Goal: Check status: Check status

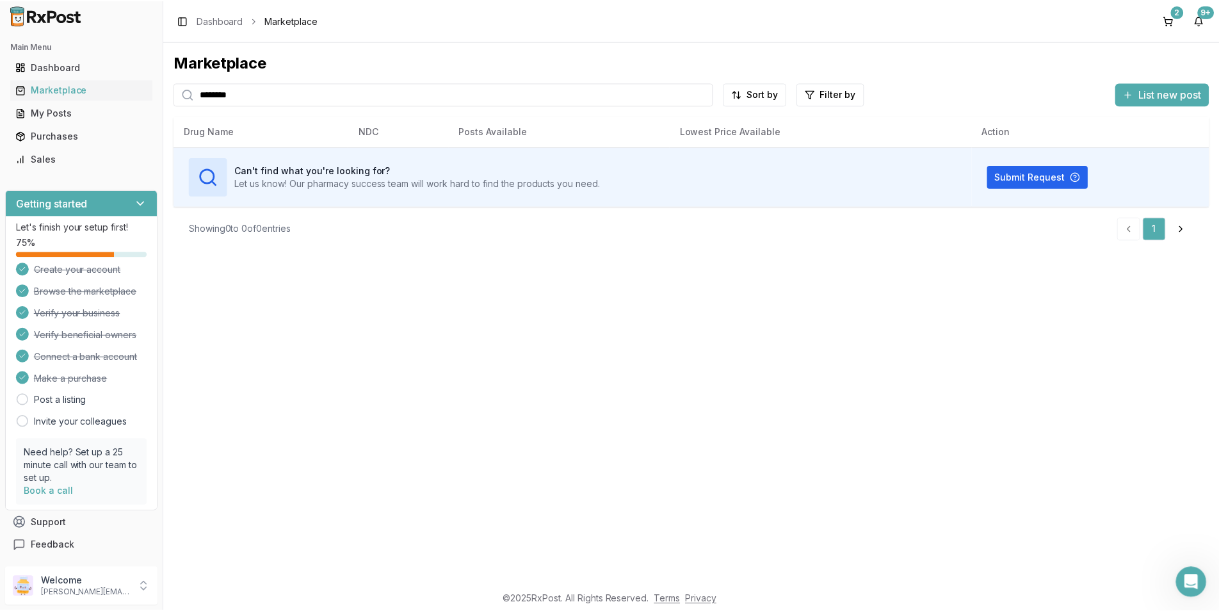
scroll to position [2, 0]
drag, startPoint x: 241, startPoint y: 97, endPoint x: 177, endPoint y: 93, distance: 64.7
click at [177, 93] on div "********" at bounding box center [444, 94] width 541 height 23
type input "*"
type input "*****"
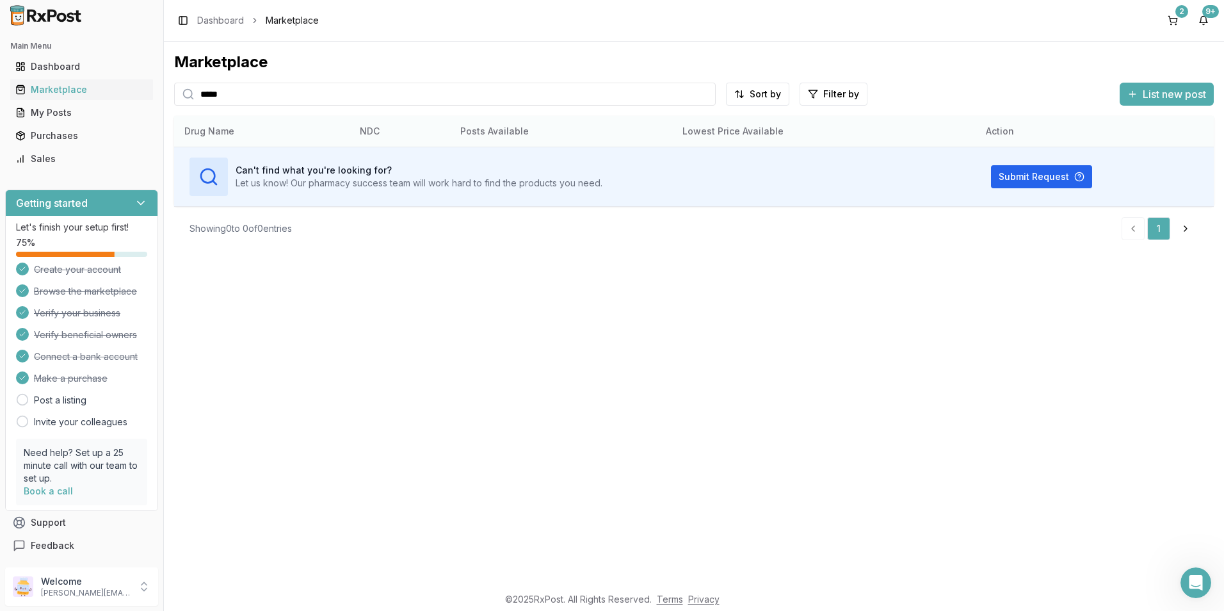
click at [658, 128] on th "Posts Available" at bounding box center [561, 131] width 222 height 31
click at [57, 138] on div "Purchases" at bounding box center [81, 135] width 132 height 13
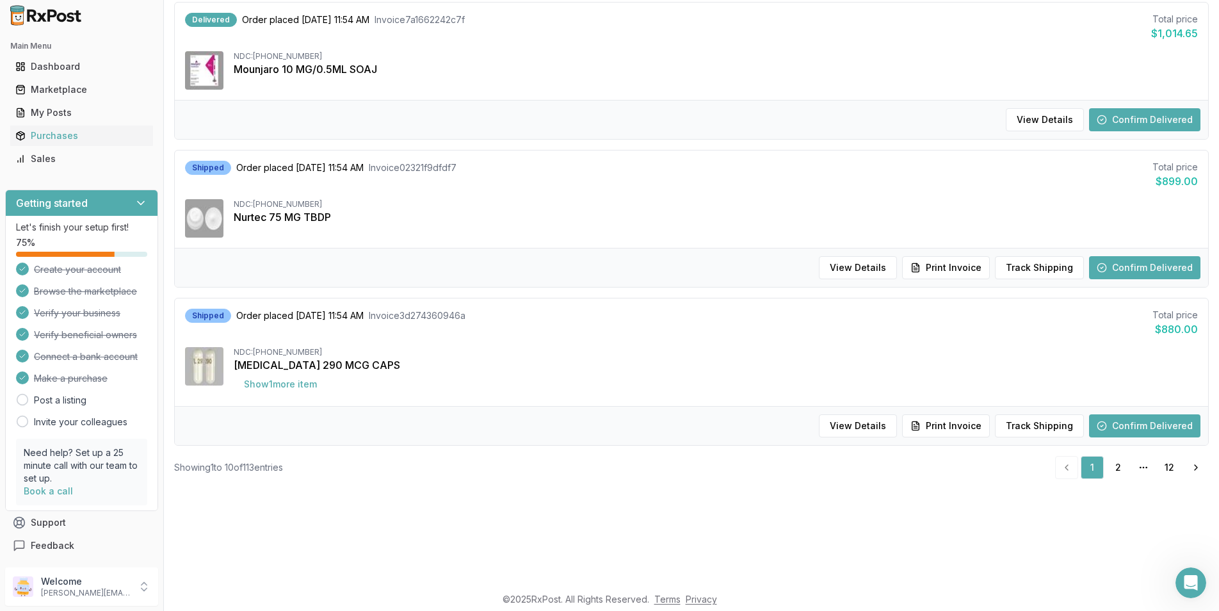
scroll to position [320, 0]
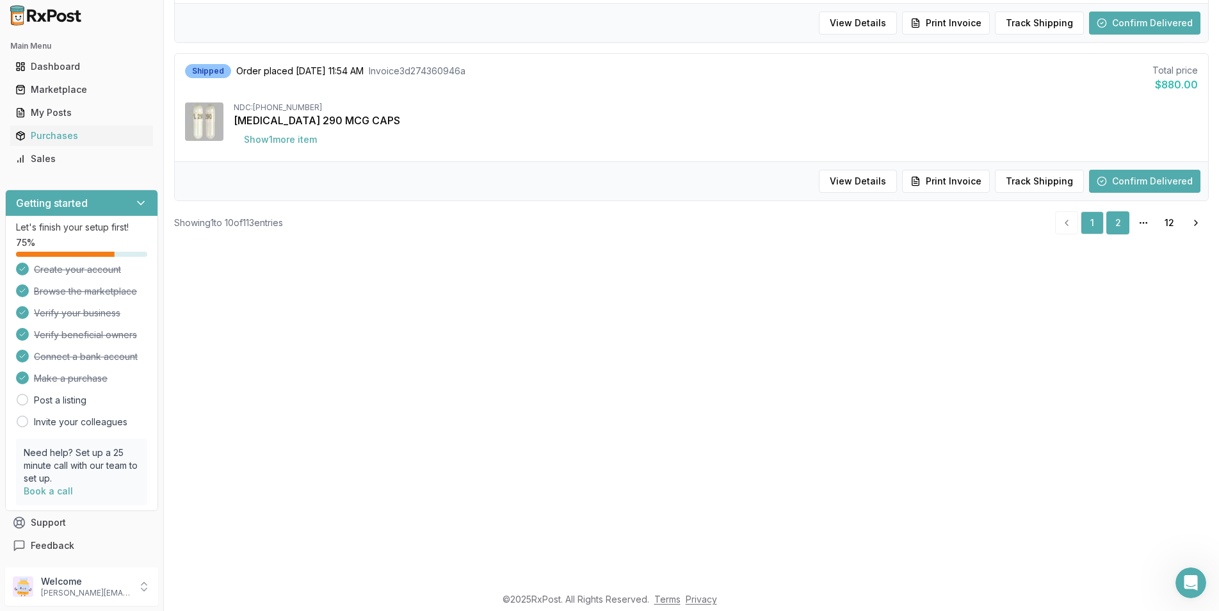
click at [1114, 218] on link "2" at bounding box center [1117, 222] width 23 height 23
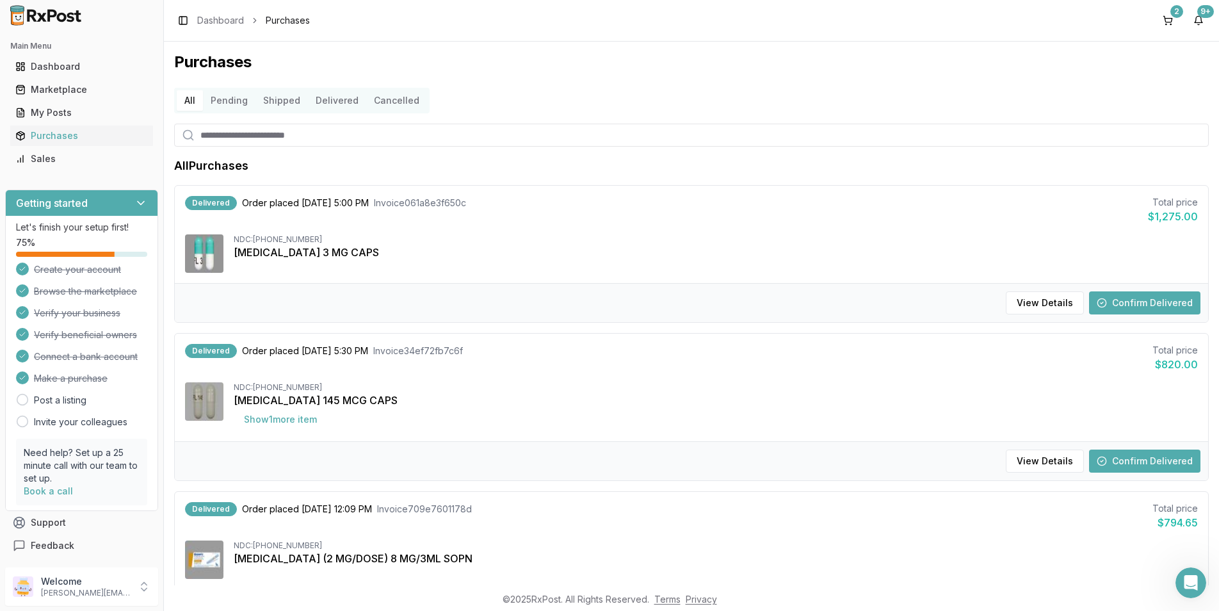
click at [1107, 296] on button "Confirm Delivered" at bounding box center [1144, 302] width 111 height 23
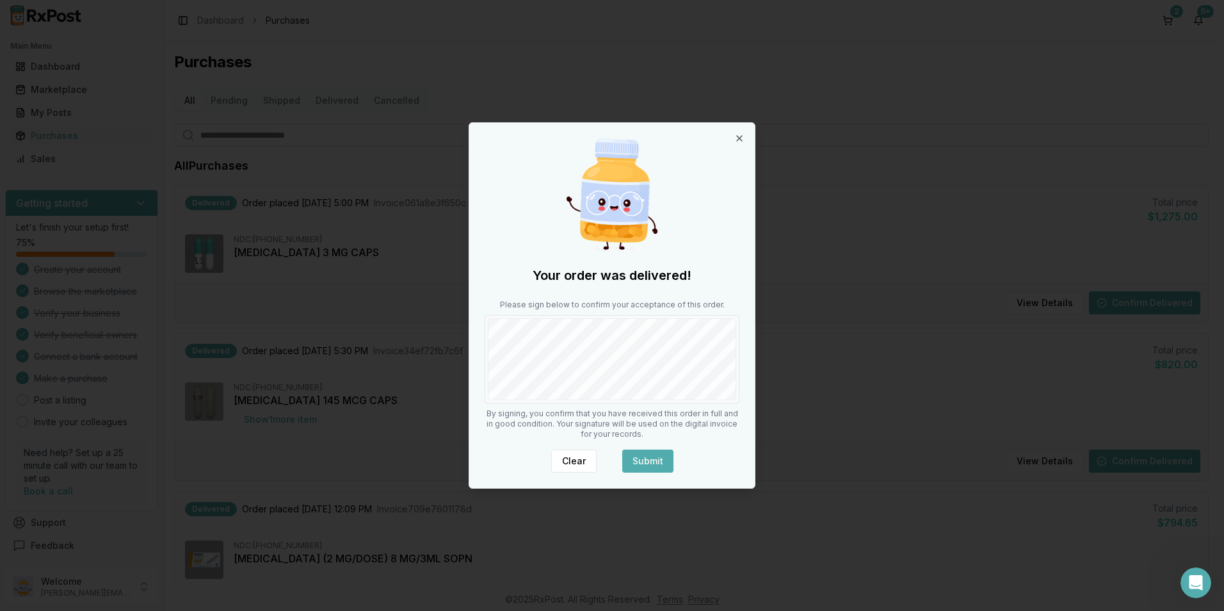
click at [655, 459] on button "Submit" at bounding box center [647, 460] width 51 height 23
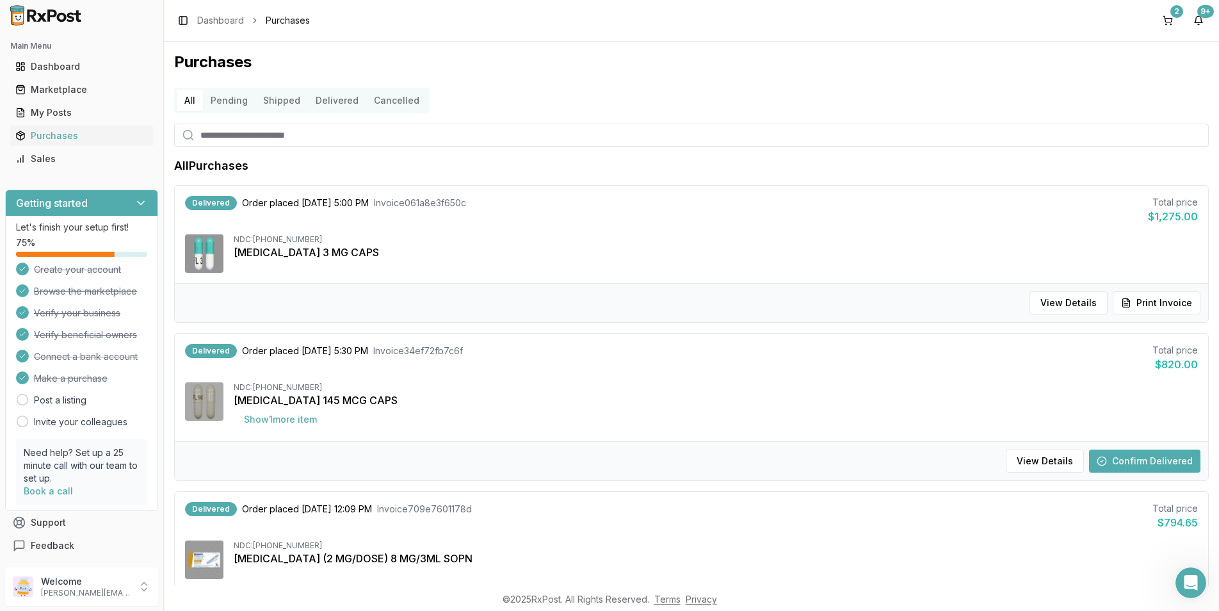
click at [1134, 460] on button "Confirm Delivered" at bounding box center [1144, 460] width 111 height 23
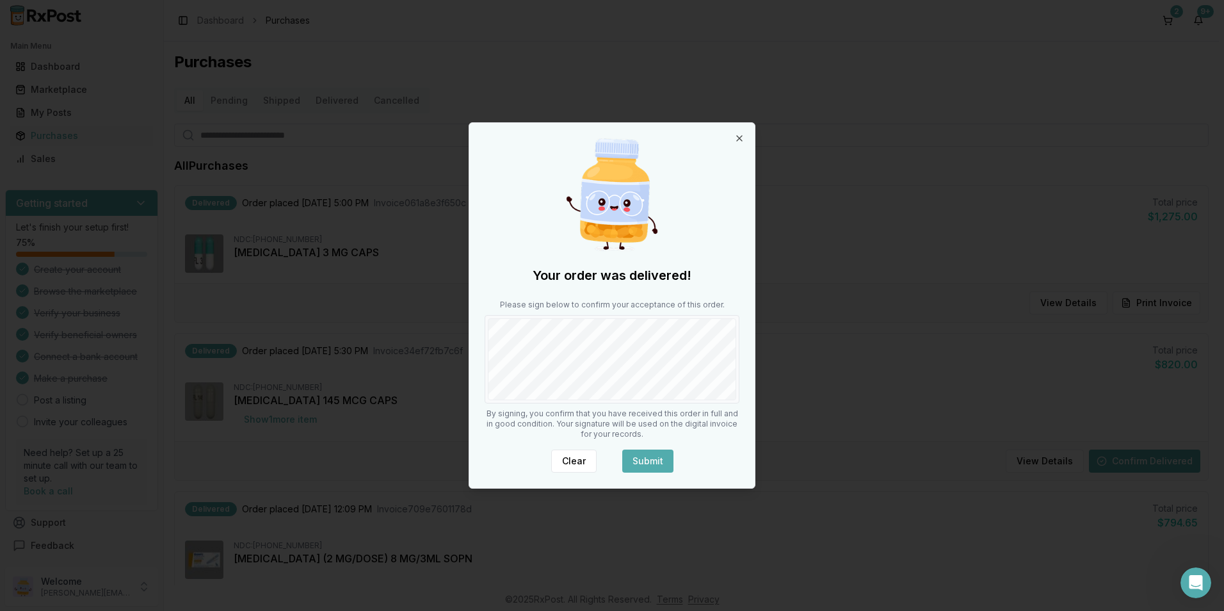
click at [643, 451] on button "Submit" at bounding box center [647, 460] width 51 height 23
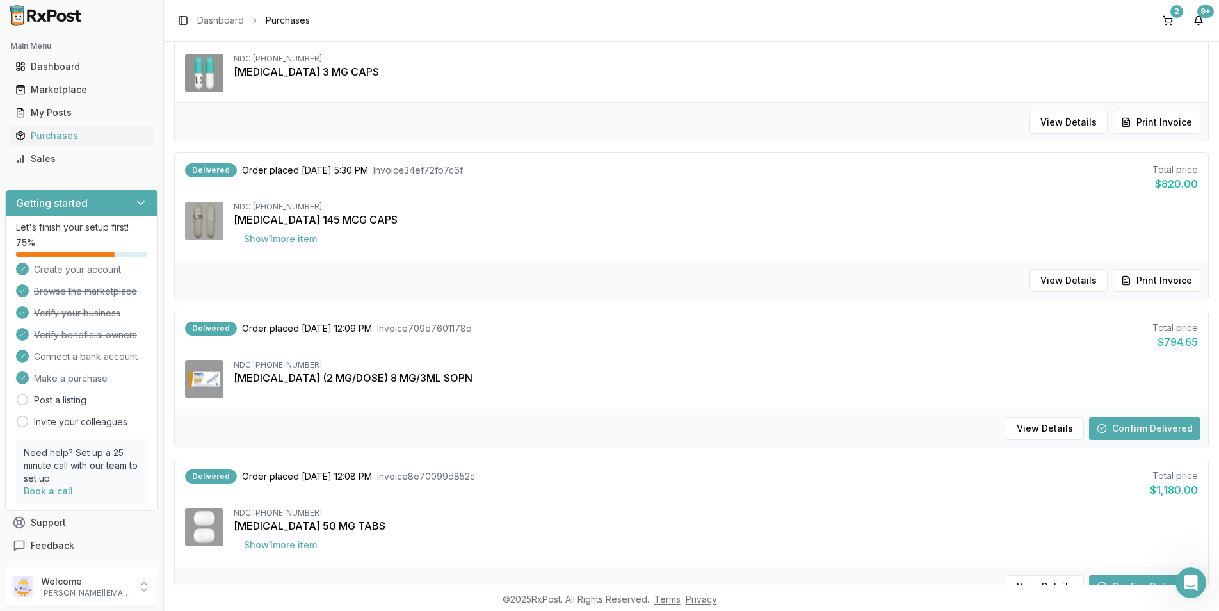
scroll to position [192, 0]
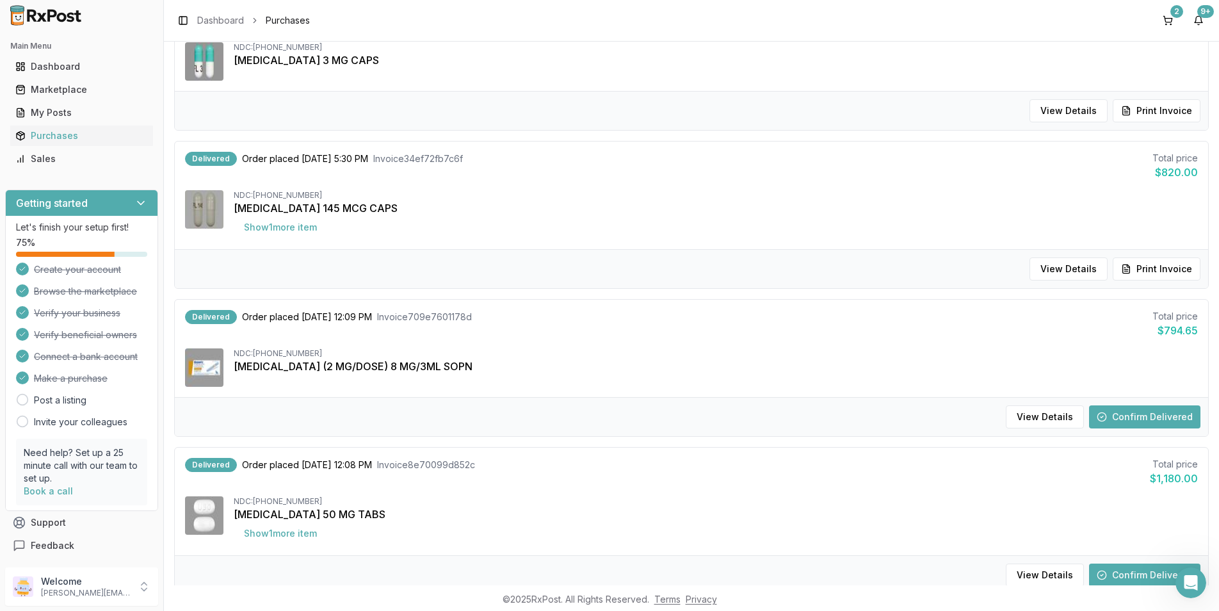
click at [1130, 414] on button "Confirm Delivered" at bounding box center [1144, 416] width 111 height 23
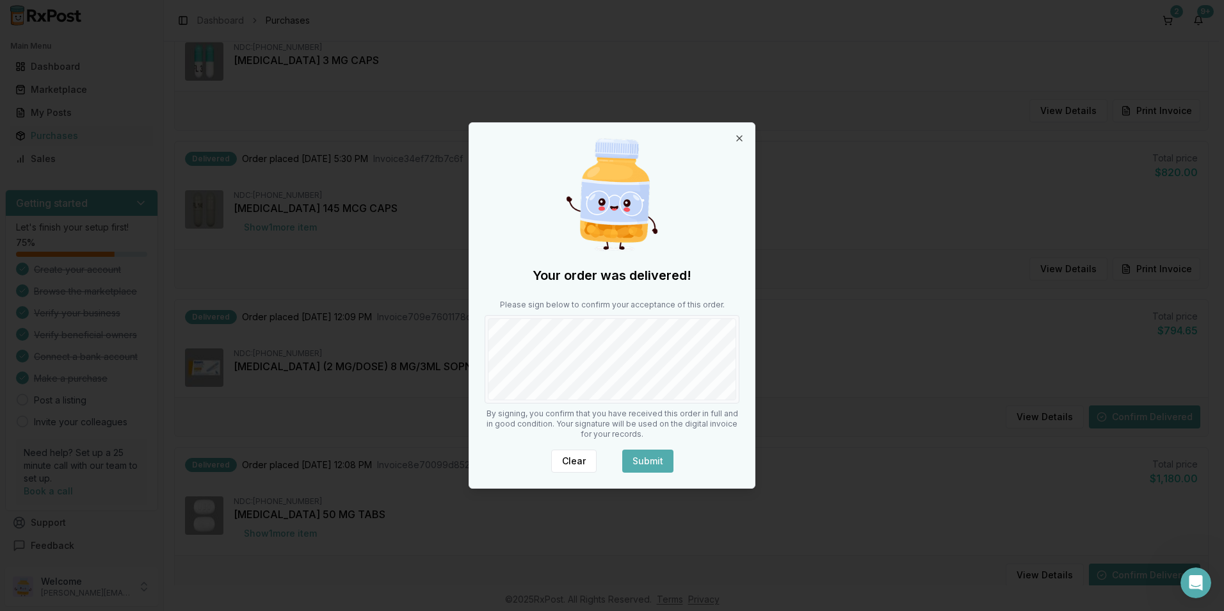
click at [641, 460] on button "Submit" at bounding box center [647, 460] width 51 height 23
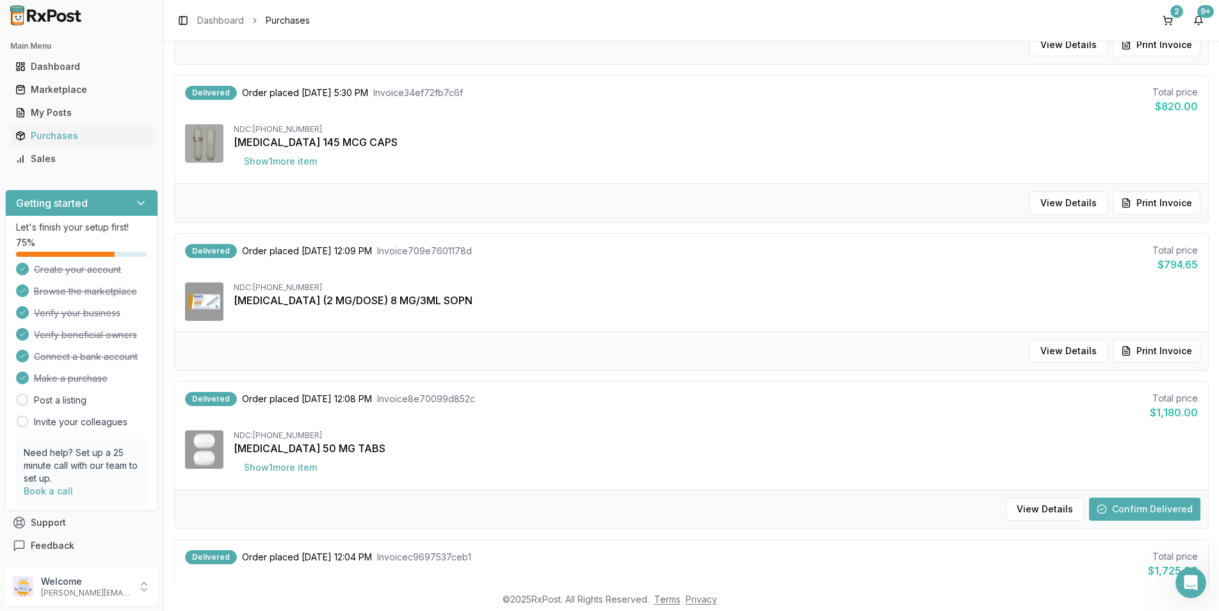
scroll to position [384, 0]
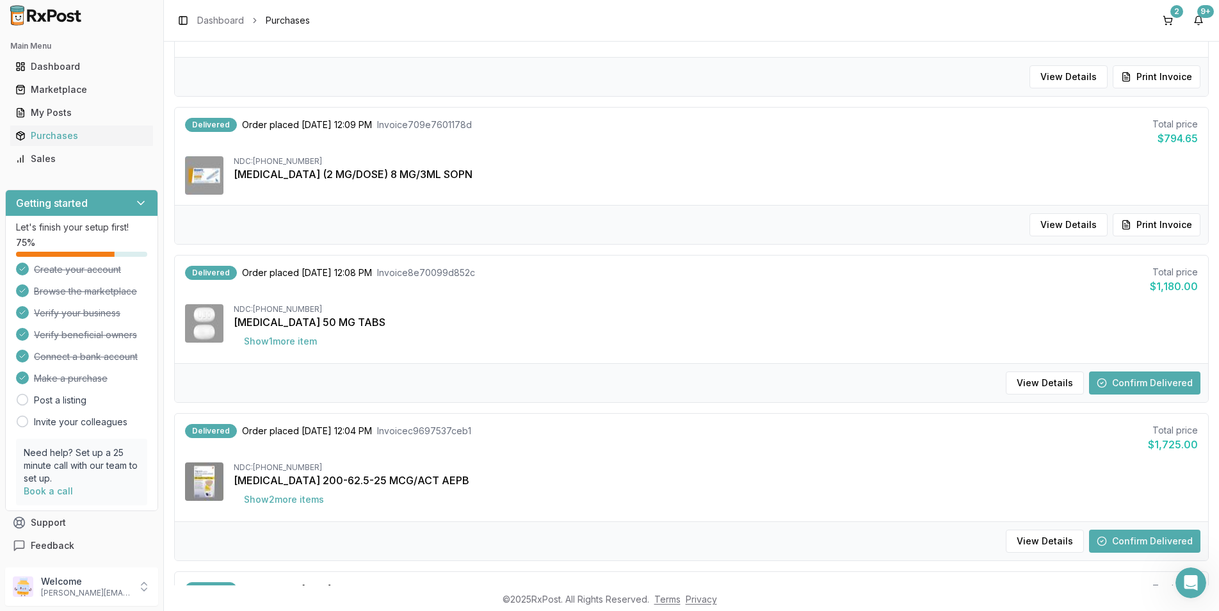
click at [1142, 381] on button "Confirm Delivered" at bounding box center [1144, 382] width 111 height 23
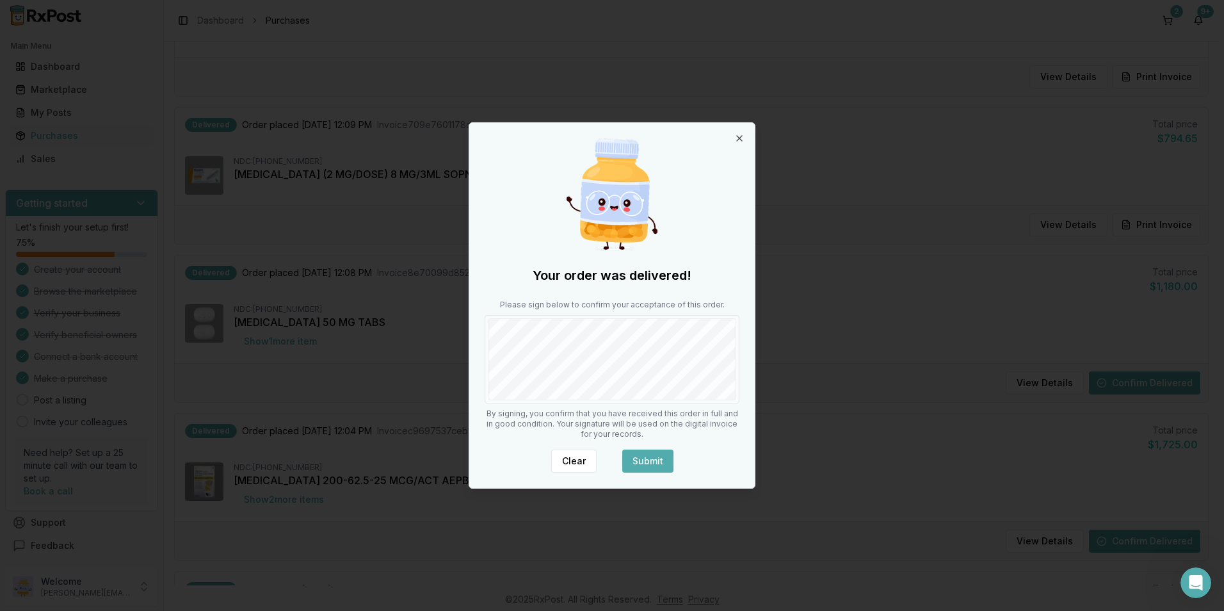
click at [663, 477] on div "Your order was delivered! Please sign below to confirm your acceptance of this …" at bounding box center [611, 305] width 285 height 365
click at [657, 463] on button "Submit" at bounding box center [647, 460] width 51 height 23
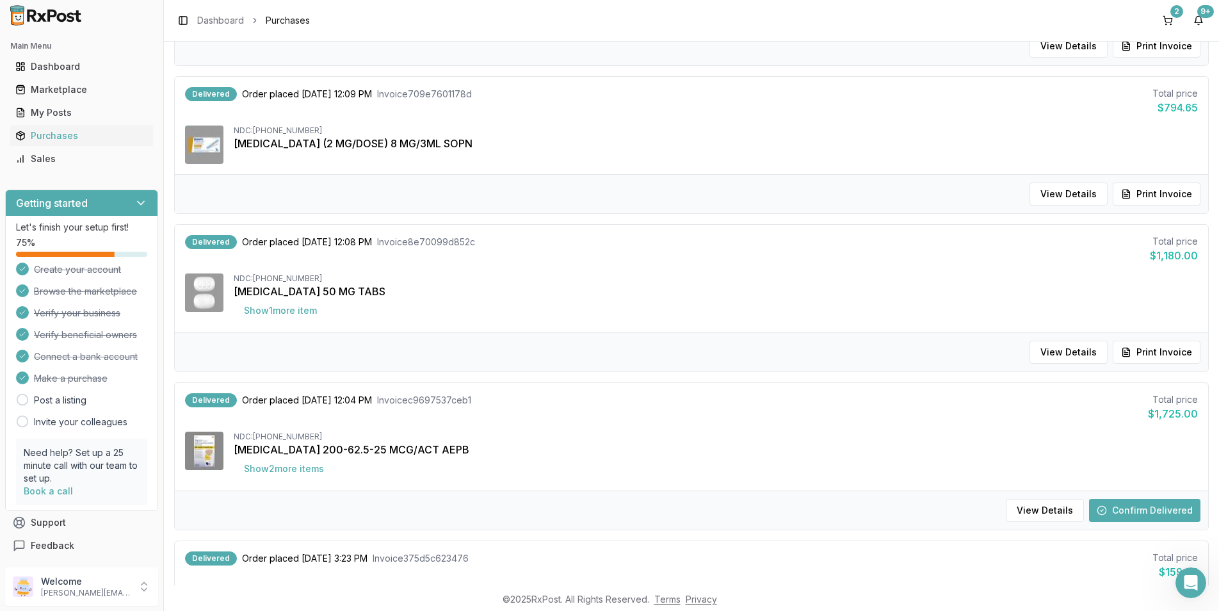
scroll to position [448, 0]
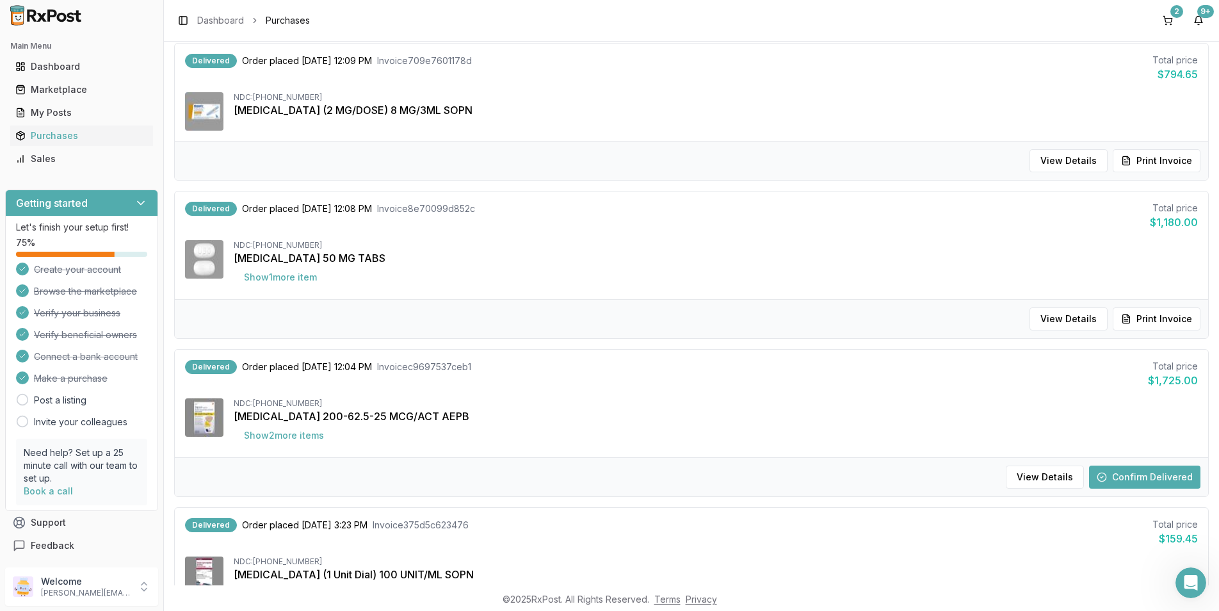
click at [1141, 474] on button "Confirm Delivered" at bounding box center [1144, 476] width 111 height 23
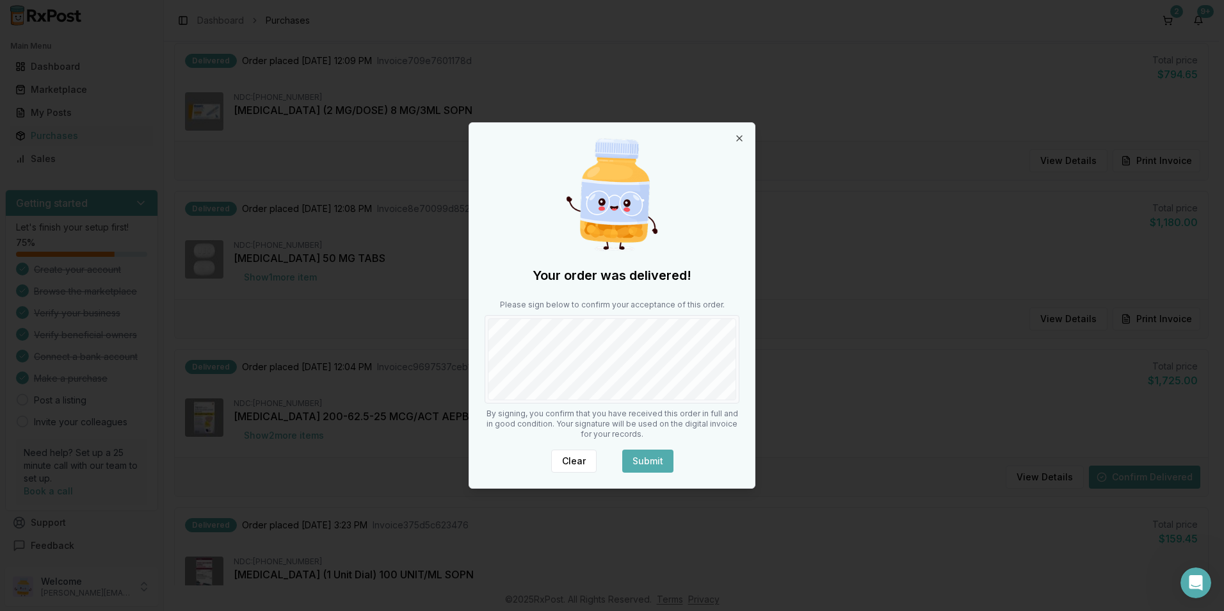
click at [648, 465] on button "Submit" at bounding box center [647, 460] width 51 height 23
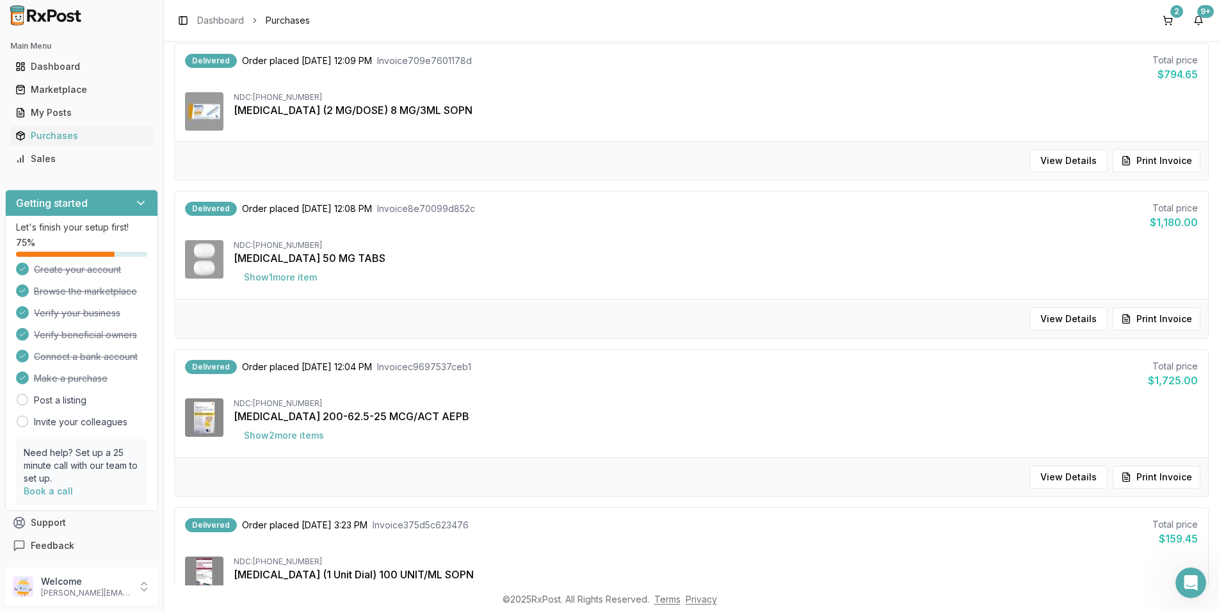
scroll to position [704, 0]
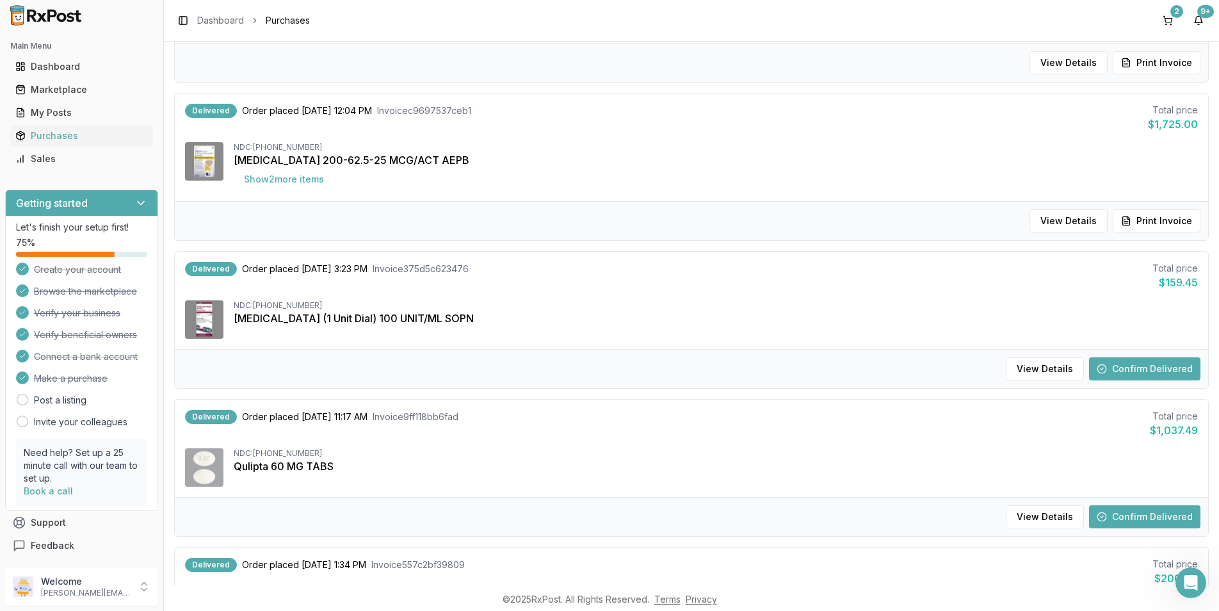
click at [1133, 372] on button "Confirm Delivered" at bounding box center [1144, 368] width 111 height 23
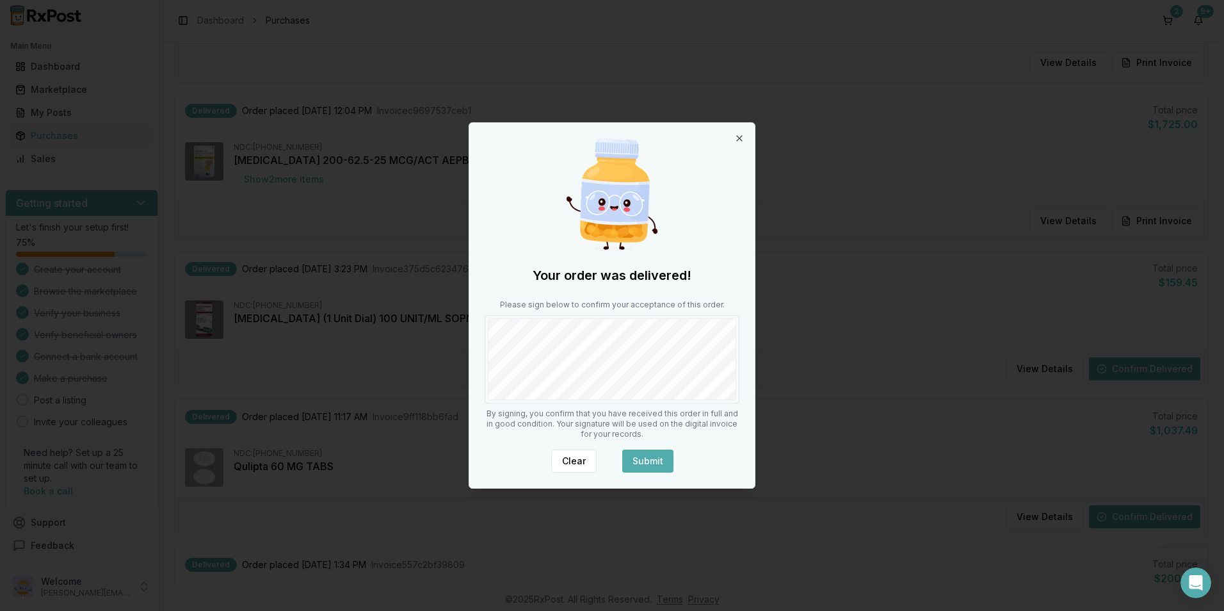
click at [641, 461] on button "Submit" at bounding box center [647, 460] width 51 height 23
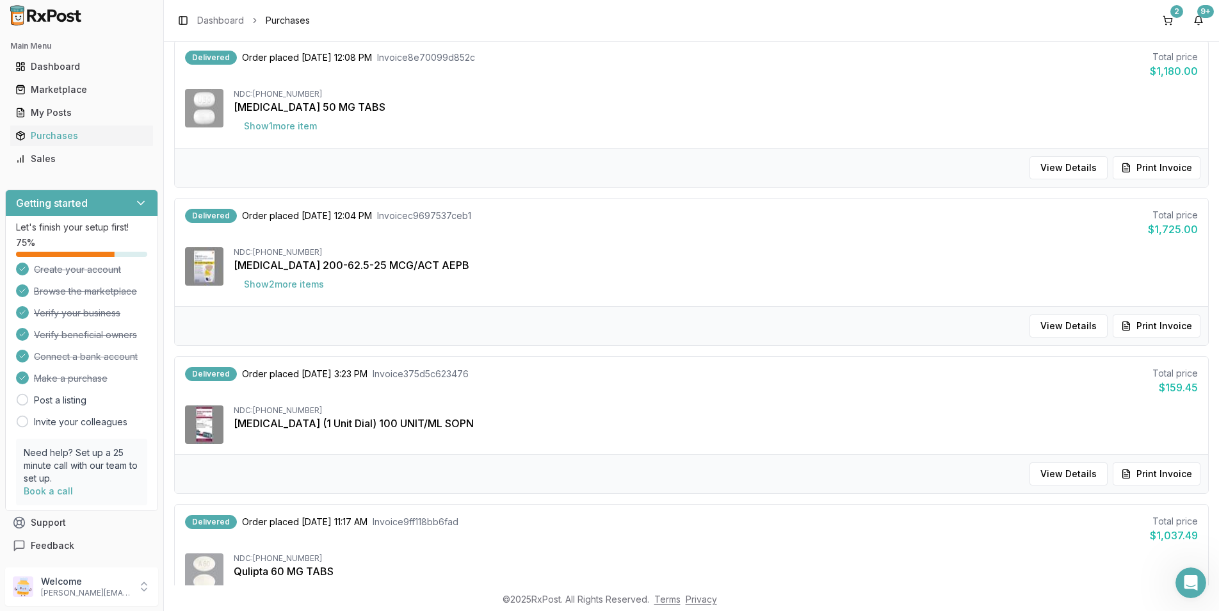
scroll to position [768, 0]
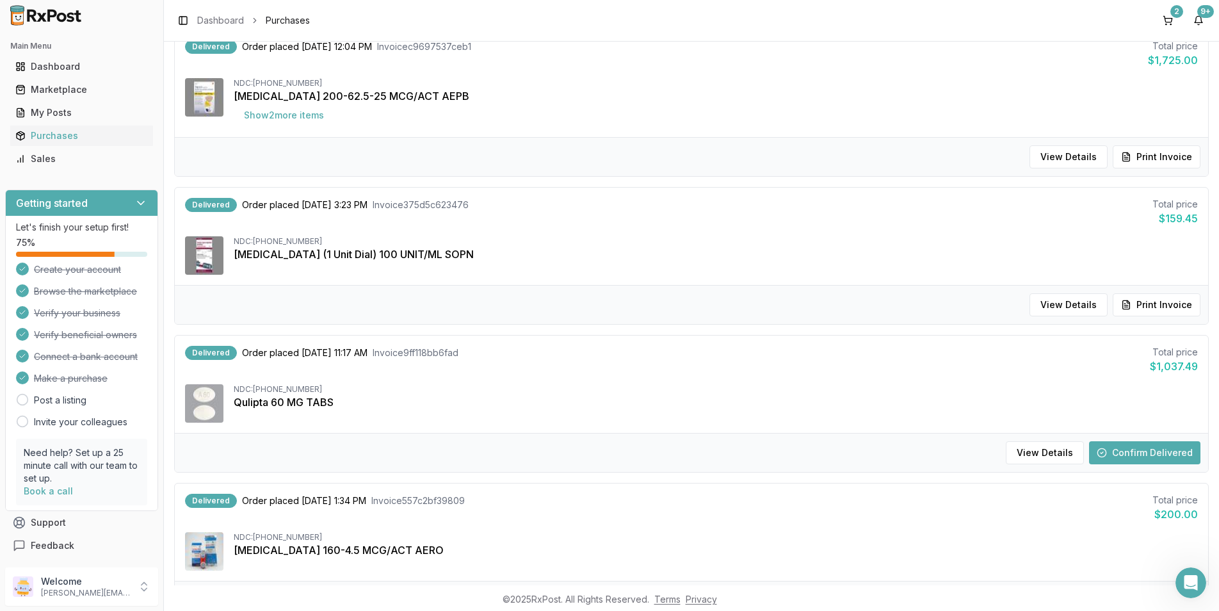
click at [1148, 451] on button "Confirm Delivered" at bounding box center [1144, 452] width 111 height 23
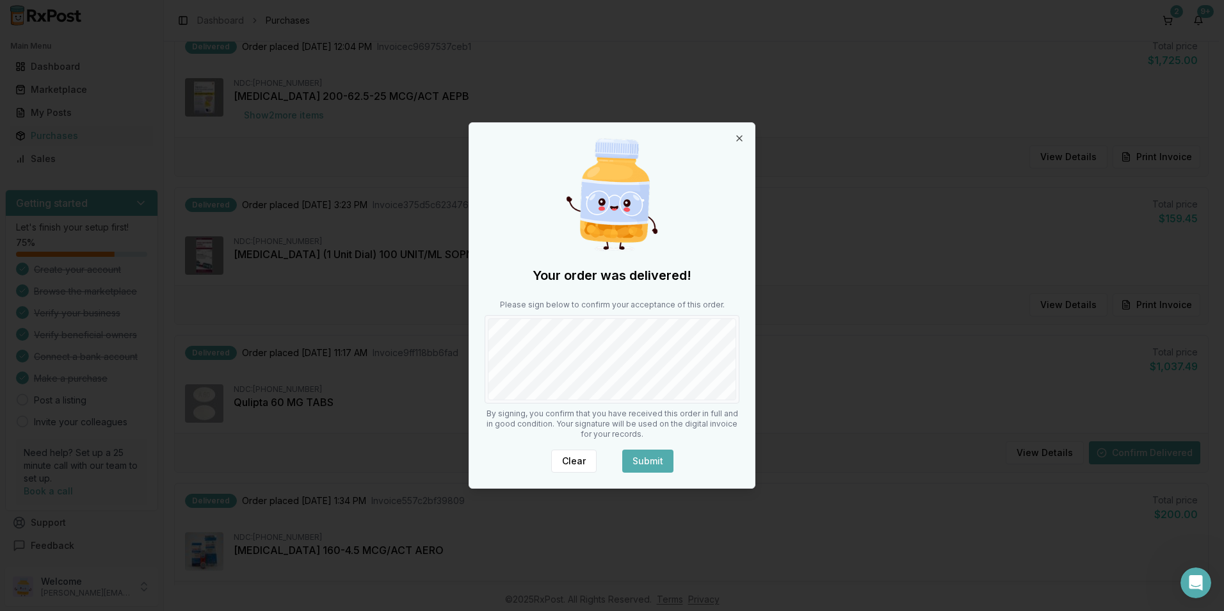
click at [663, 461] on button "Submit" at bounding box center [647, 460] width 51 height 23
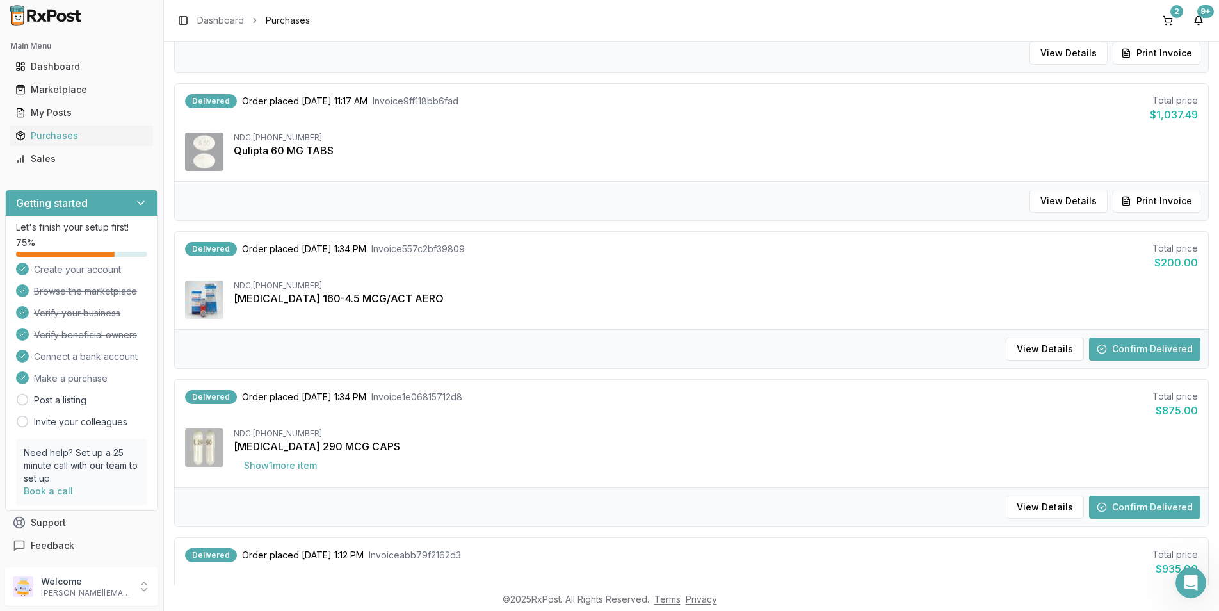
scroll to position [1024, 0]
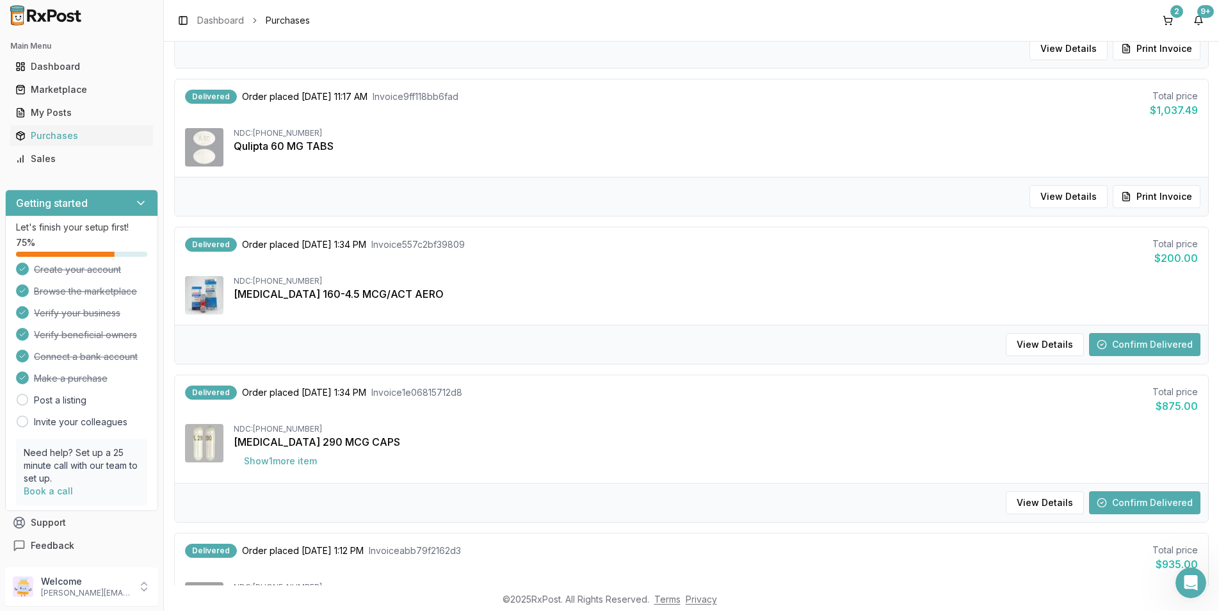
click at [1137, 339] on button "Confirm Delivered" at bounding box center [1144, 344] width 111 height 23
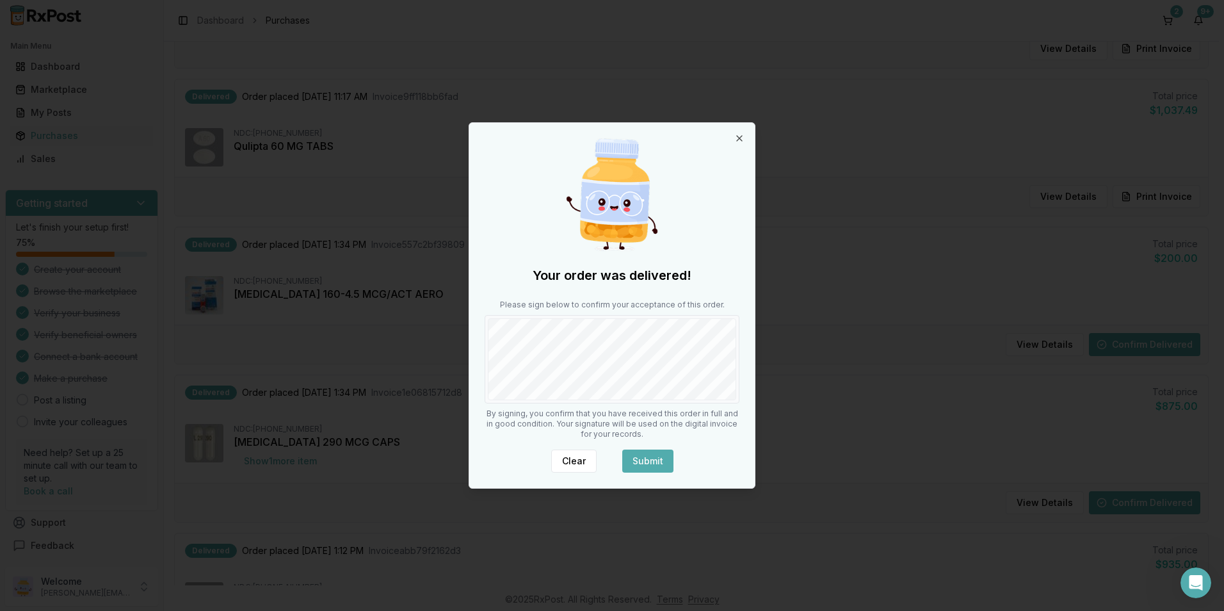
click at [650, 452] on button "Submit" at bounding box center [647, 460] width 51 height 23
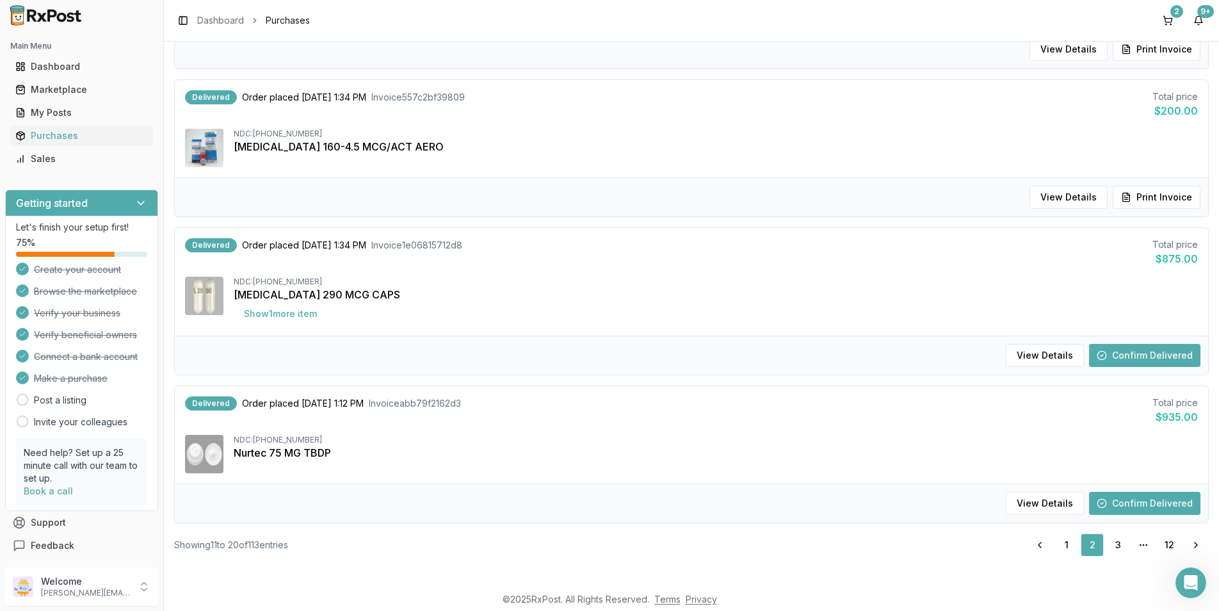
scroll to position [1173, 0]
click at [1135, 351] on button "Confirm Delivered" at bounding box center [1144, 353] width 111 height 23
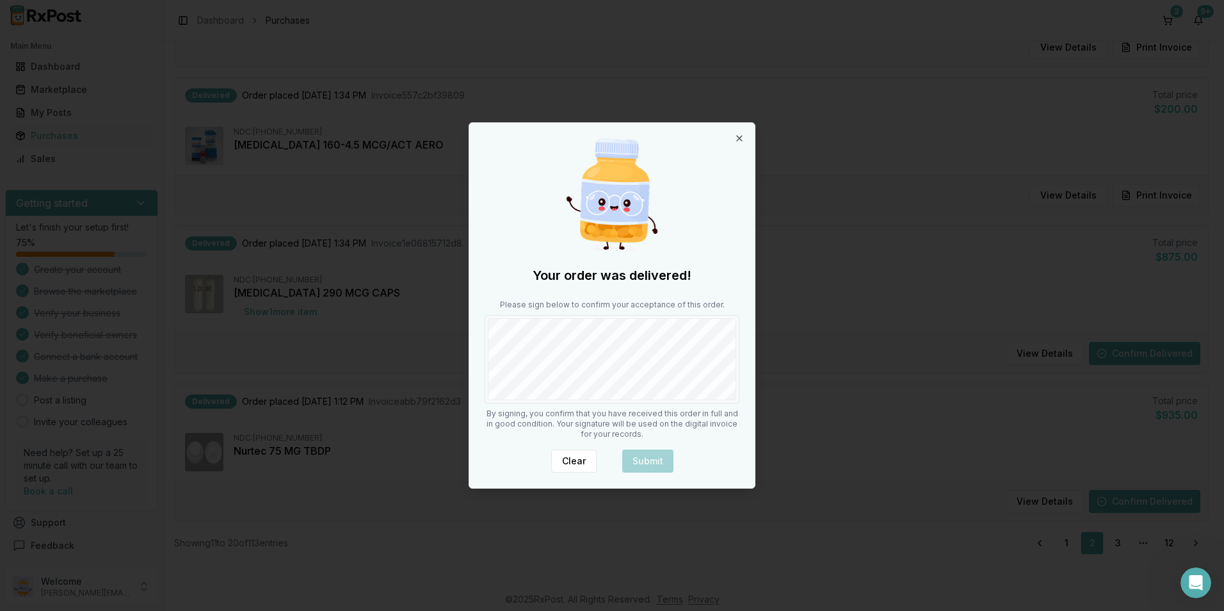
click at [476, 351] on div "Your order was delivered! Please sign below to confirm your acceptance of this …" at bounding box center [611, 305] width 285 height 365
click at [645, 454] on button "Submit" at bounding box center [647, 460] width 51 height 23
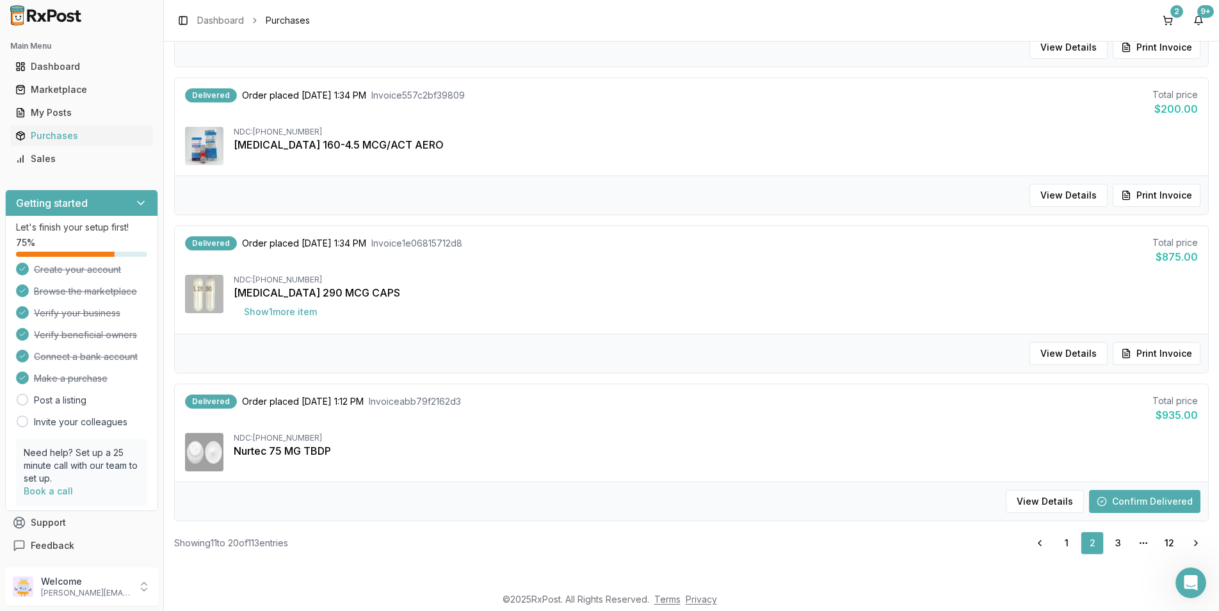
click at [1149, 499] on button "Confirm Delivered" at bounding box center [1144, 501] width 111 height 23
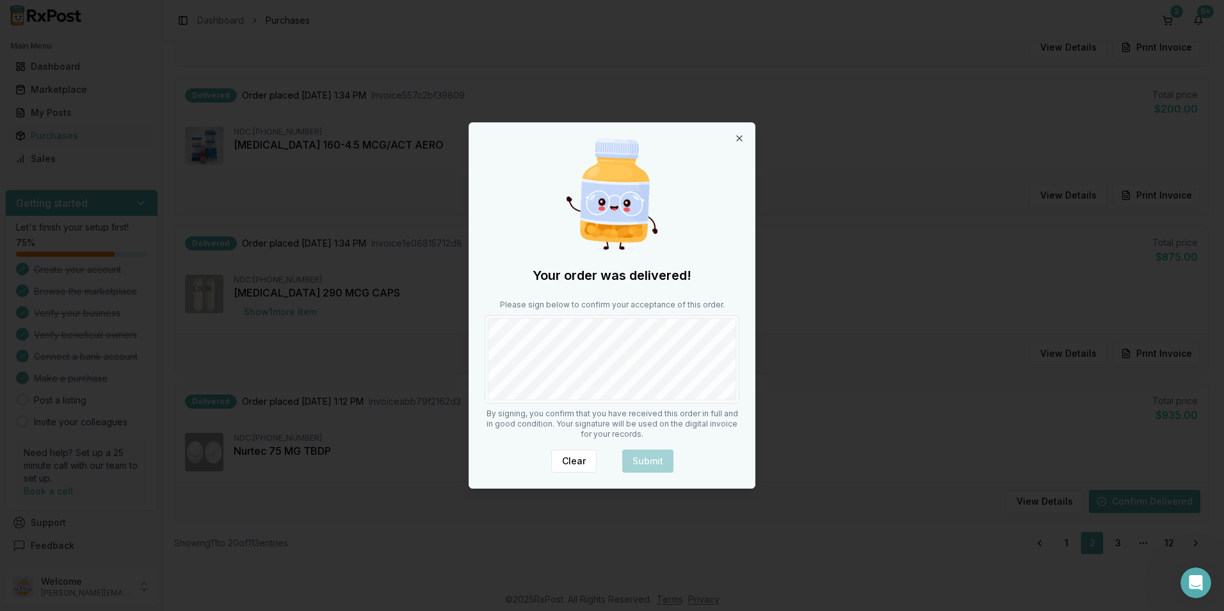
click at [523, 404] on div "Your order was delivered! Please sign below to confirm your acceptance of this …" at bounding box center [611, 305] width 285 height 365
drag, startPoint x: 649, startPoint y: 457, endPoint x: 665, endPoint y: 451, distance: 17.0
click at [651, 456] on button "Submit" at bounding box center [647, 460] width 51 height 23
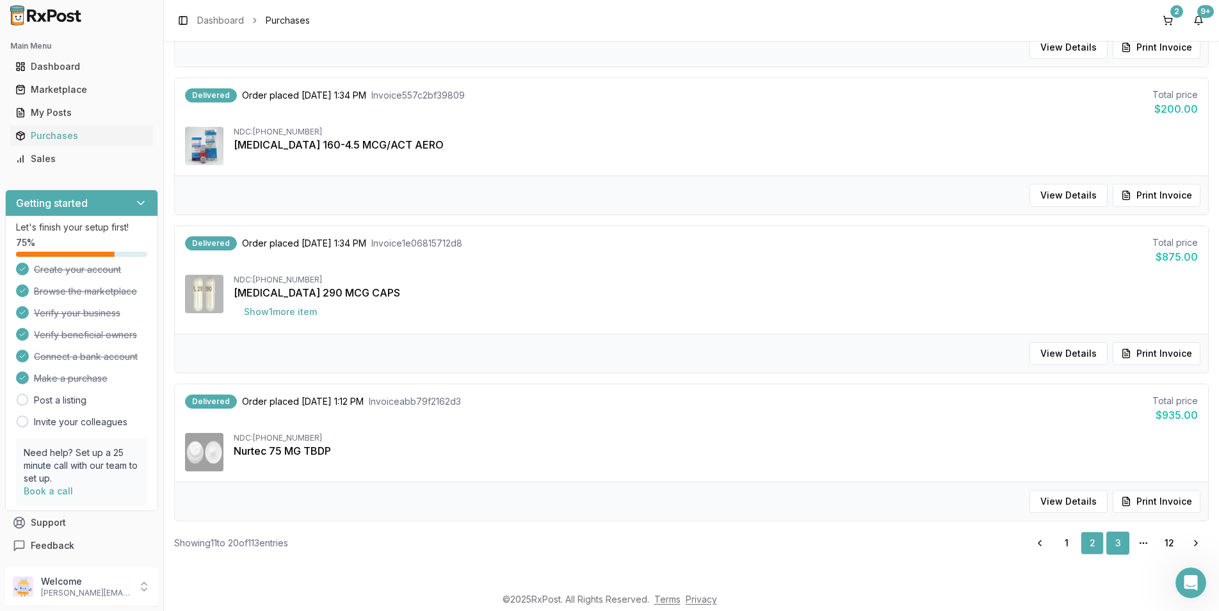
click at [1106, 546] on link "3" at bounding box center [1117, 542] width 23 height 23
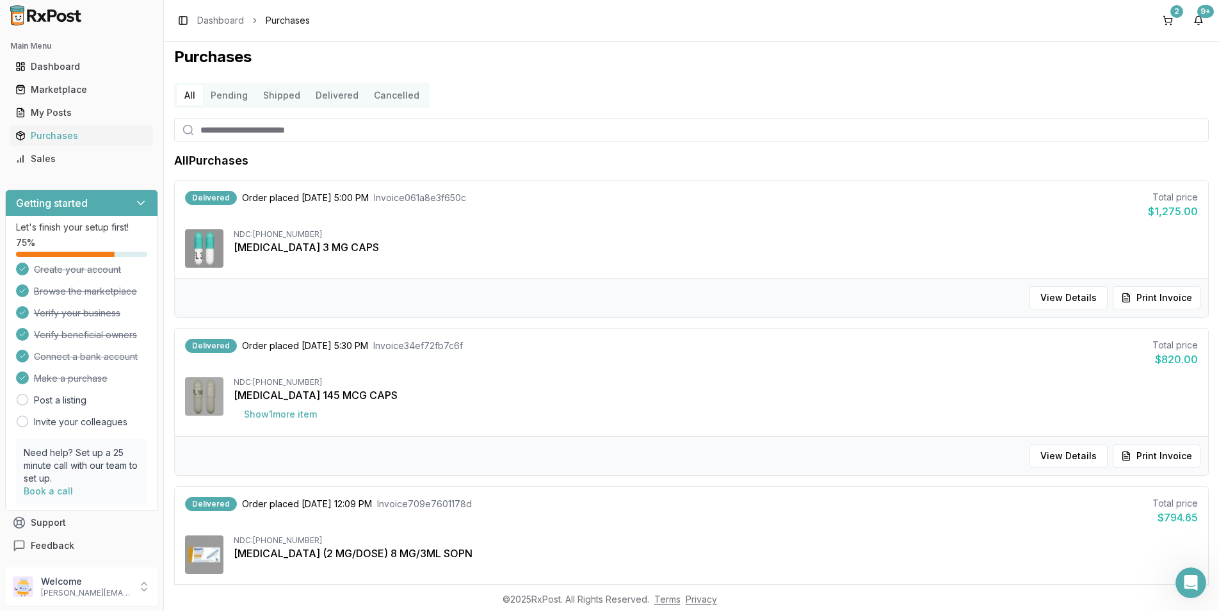
scroll to position [0, 0]
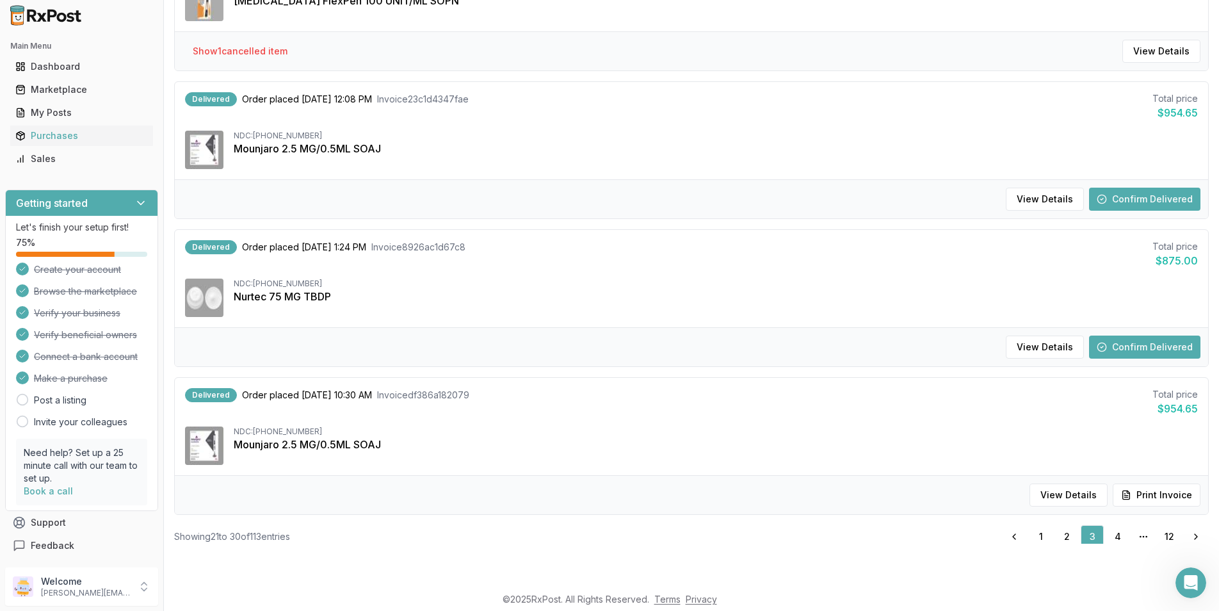
scroll to position [1153, 0]
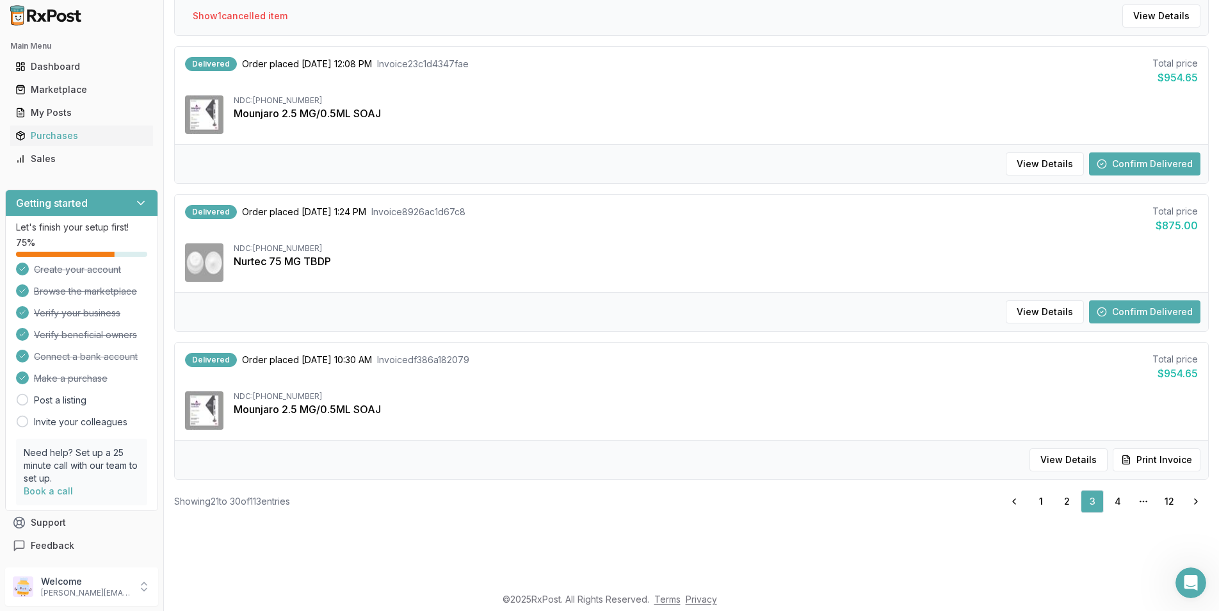
drag, startPoint x: 1033, startPoint y: 497, endPoint x: 1021, endPoint y: 497, distance: 11.5
click at [1033, 497] on link "1" at bounding box center [1040, 501] width 23 height 23
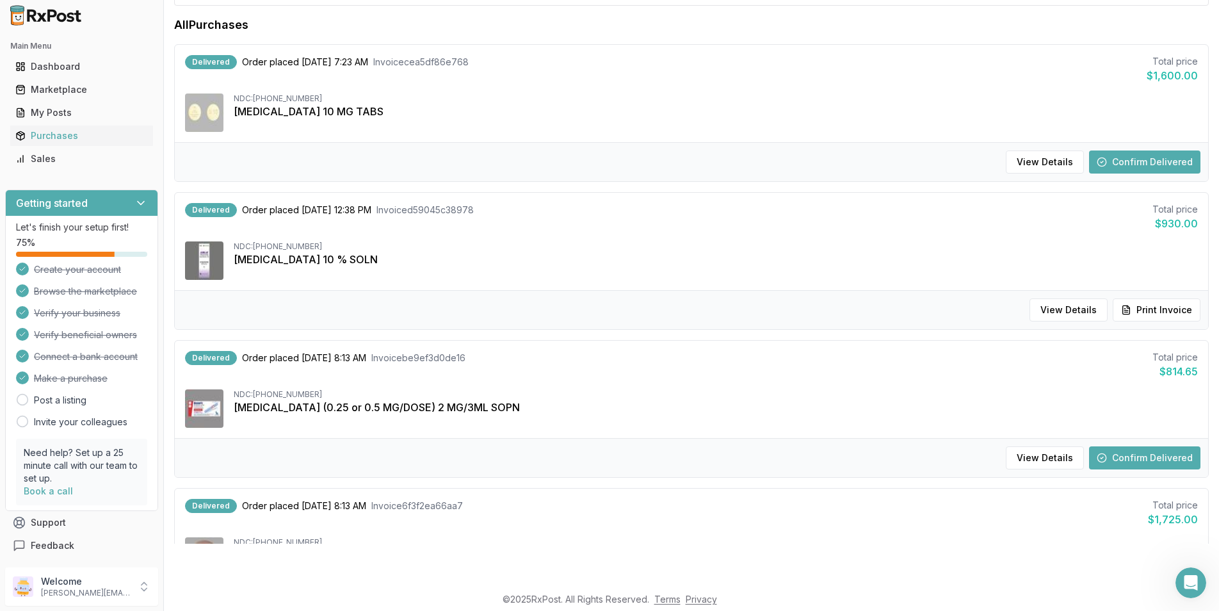
scroll to position [0, 0]
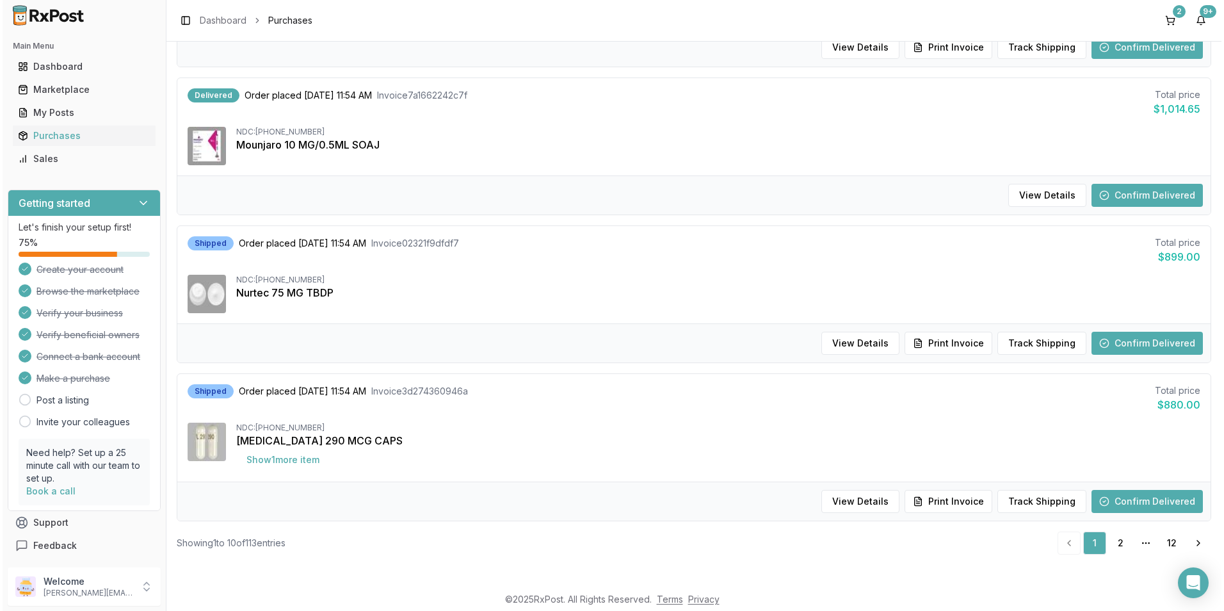
scroll to position [1109, 0]
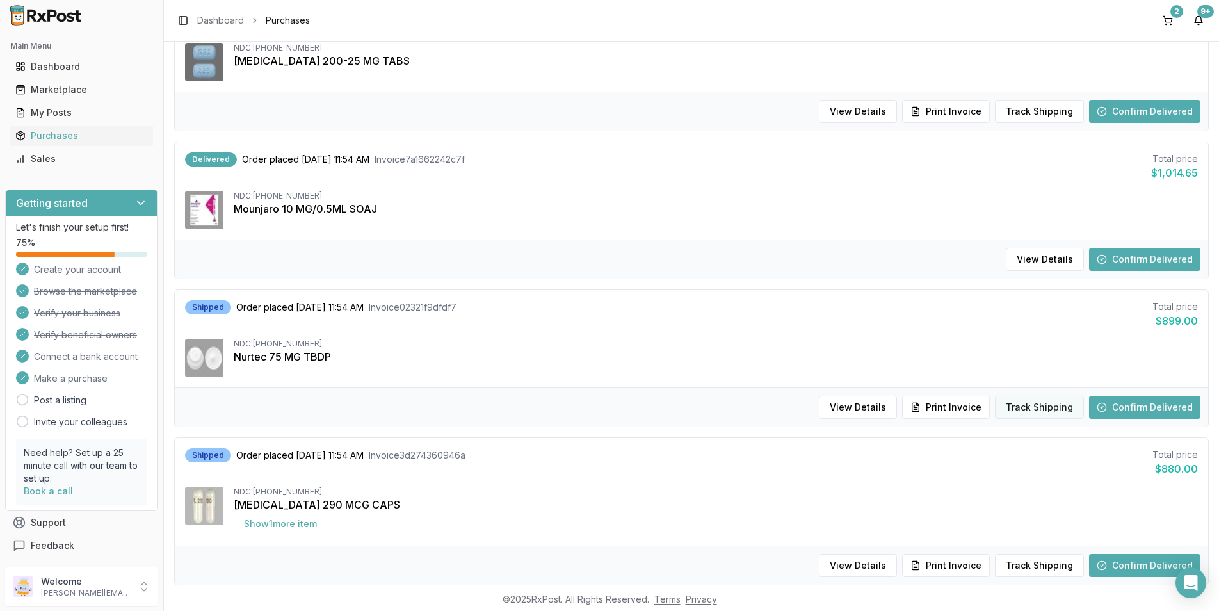
click at [1045, 410] on button "Track Shipping" at bounding box center [1039, 407] width 89 height 23
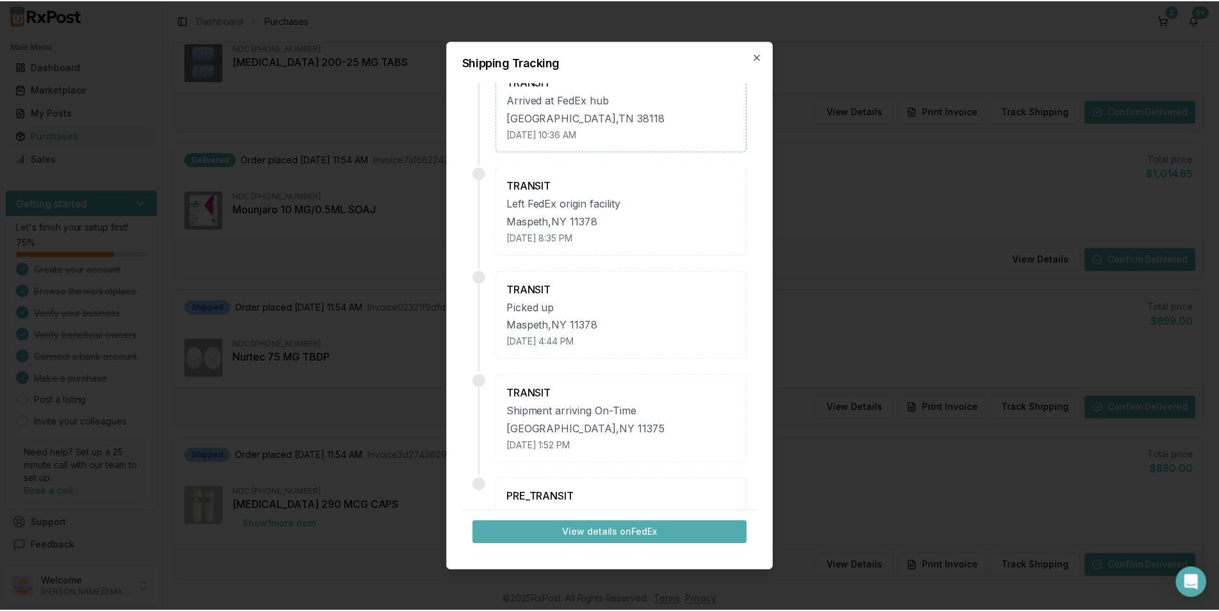
scroll to position [0, 0]
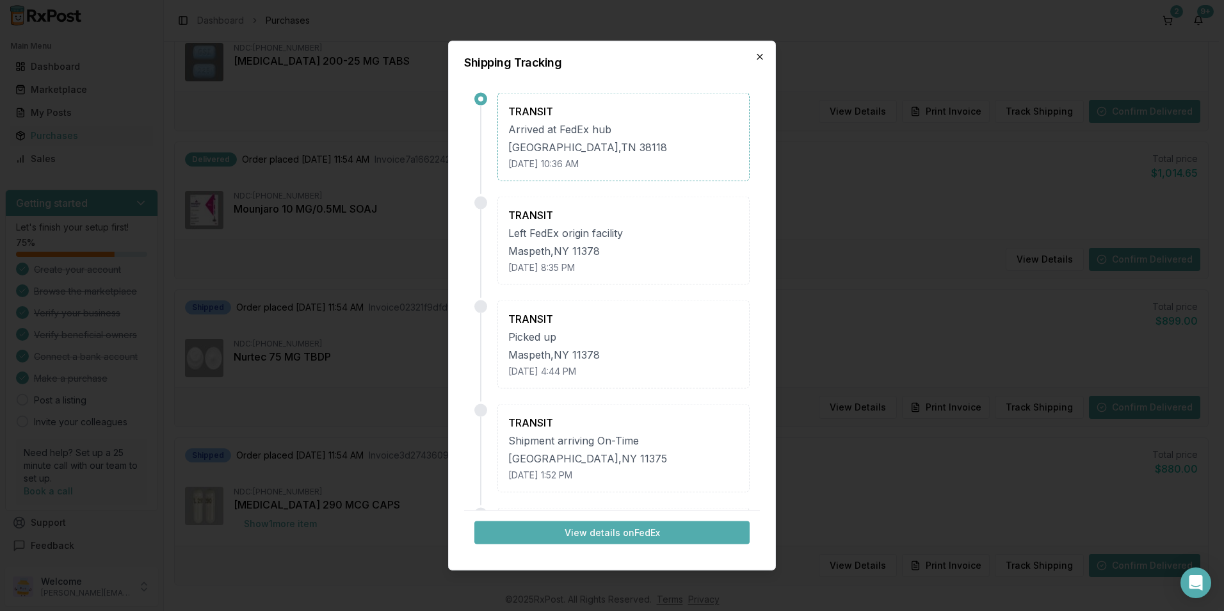
click at [759, 59] on icon "button" at bounding box center [760, 57] width 10 height 10
